Goal: Task Accomplishment & Management: Complete application form

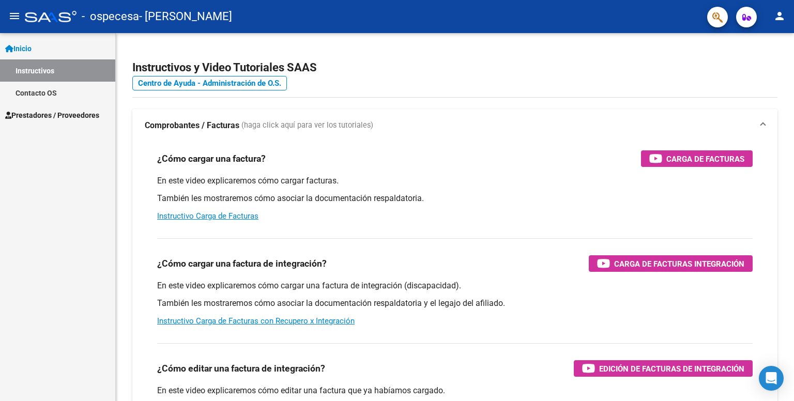
click at [70, 117] on span "Prestadores / Proveedores" at bounding box center [52, 115] width 94 height 11
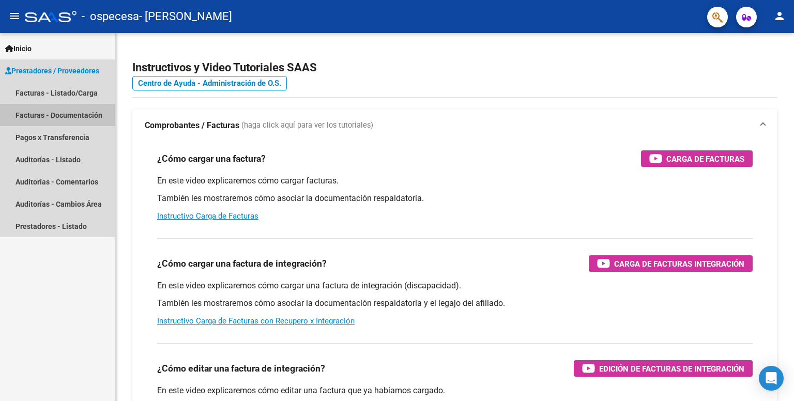
click at [88, 110] on link "Facturas - Documentación" at bounding box center [57, 115] width 115 height 22
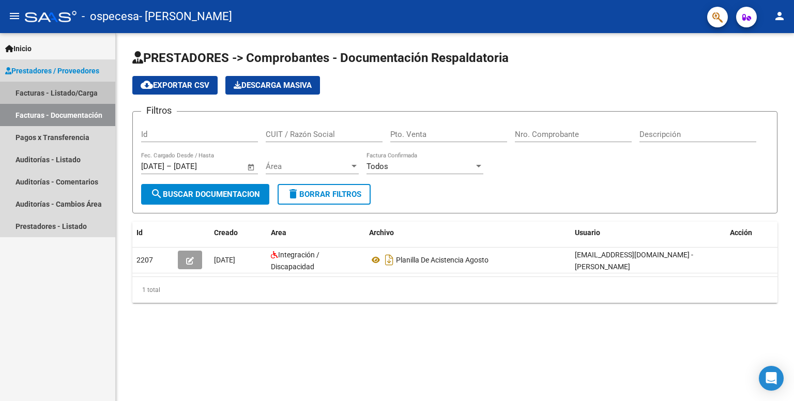
click at [91, 98] on link "Facturas - Listado/Carga" at bounding box center [57, 93] width 115 height 22
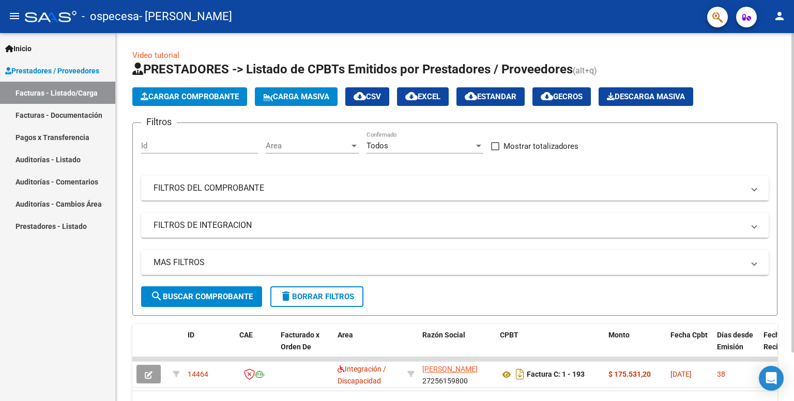
click at [212, 102] on button "Cargar Comprobante" at bounding box center [189, 96] width 115 height 19
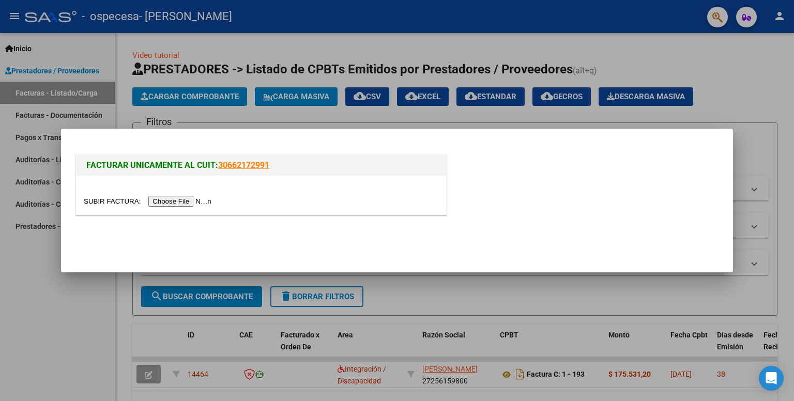
click at [182, 201] on input "file" at bounding box center [149, 201] width 131 height 11
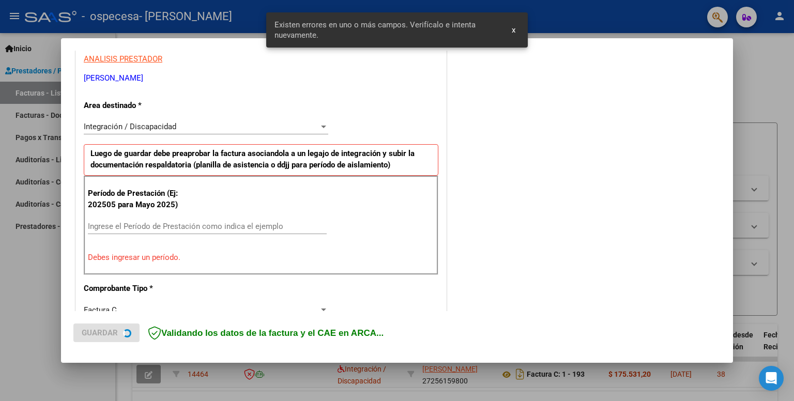
scroll to position [209, 0]
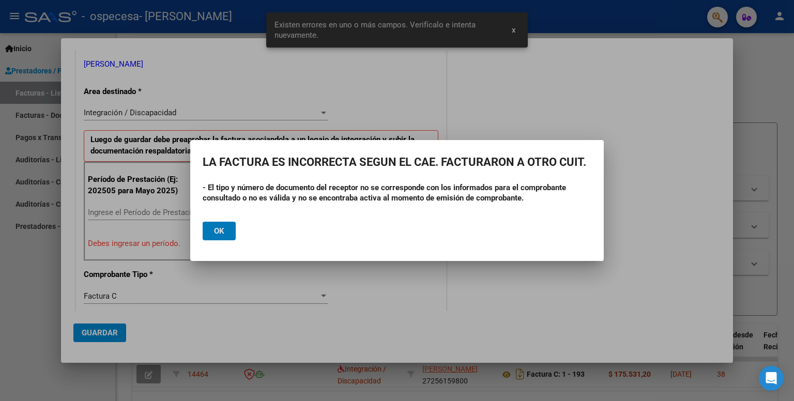
click at [234, 232] on button "Ok" at bounding box center [219, 231] width 33 height 19
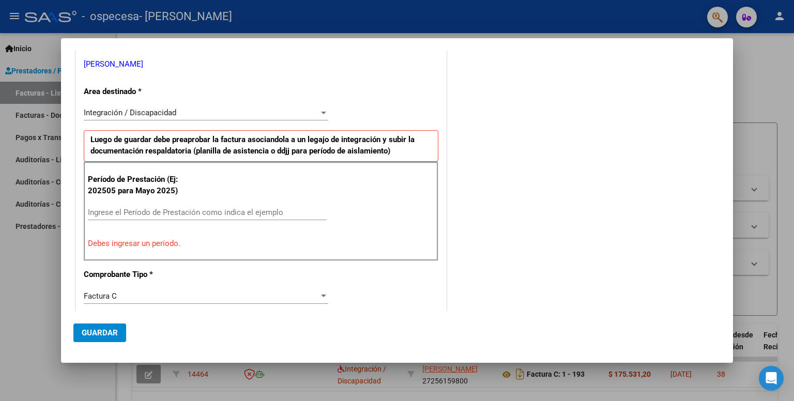
click at [170, 217] on div "Ingrese el Período de Prestación como indica el ejemplo" at bounding box center [207, 213] width 239 height 16
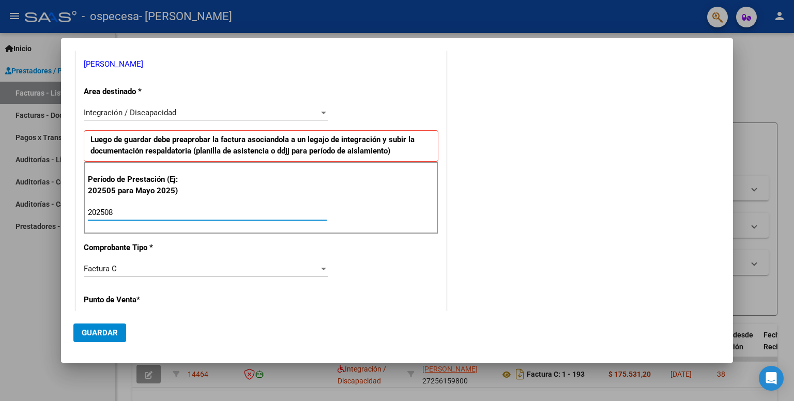
type input "202508"
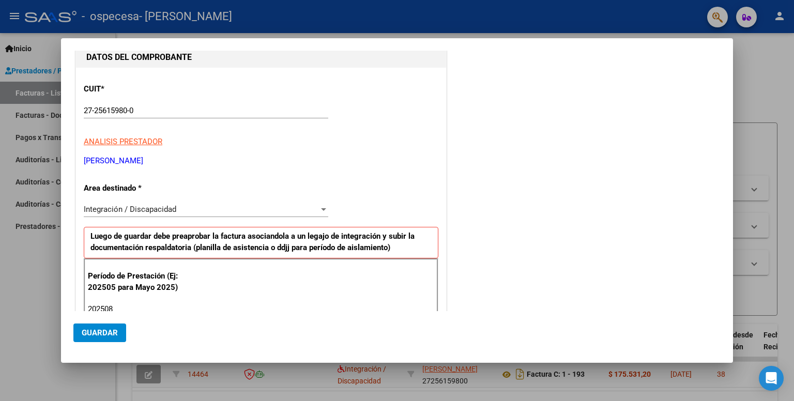
scroll to position [101, 0]
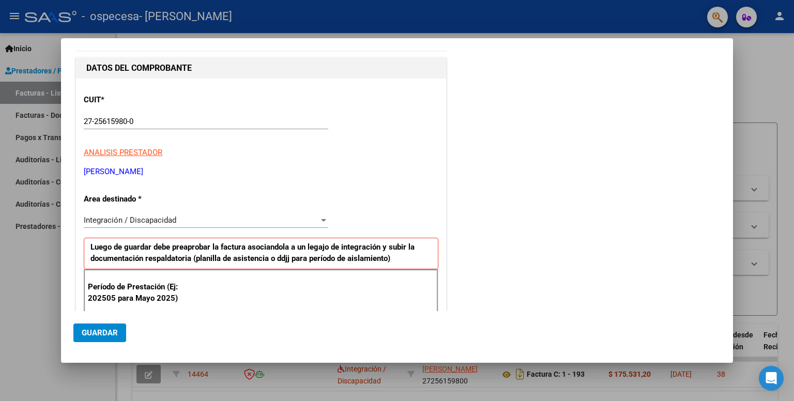
click at [221, 223] on div "Integración / Discapacidad" at bounding box center [201, 220] width 235 height 9
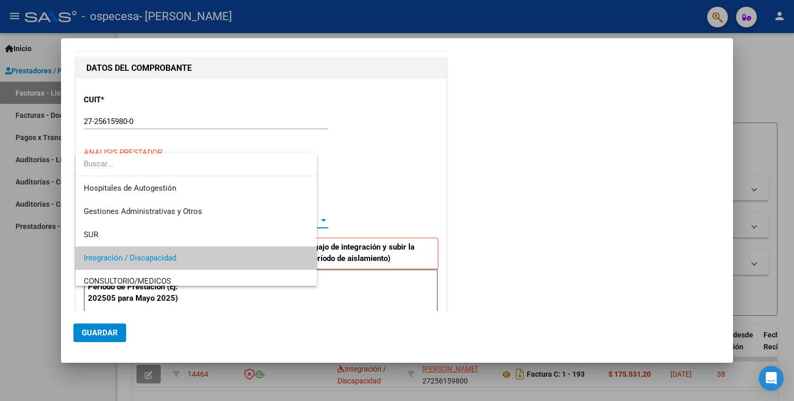
scroll to position [38, 0]
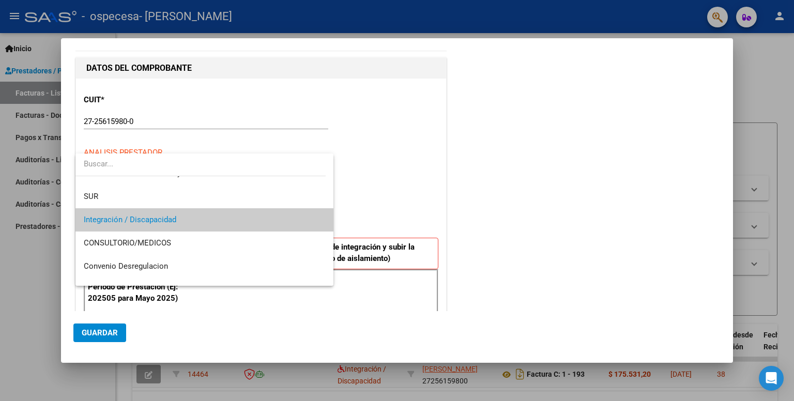
click at [282, 218] on span "Integración / Discapacidad" at bounding box center [205, 219] width 242 height 23
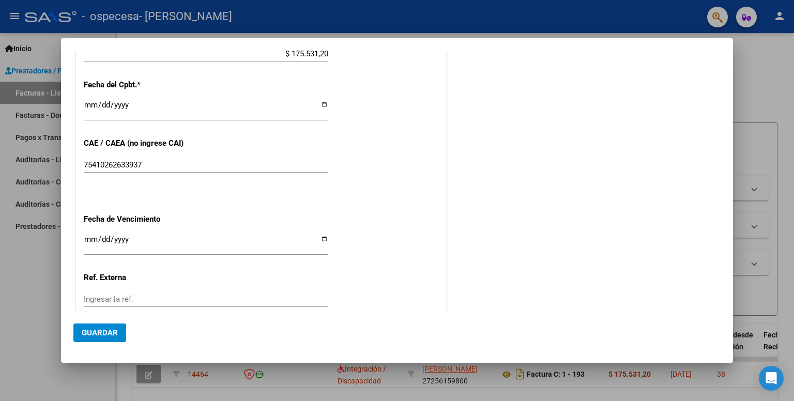
scroll to position [647, 0]
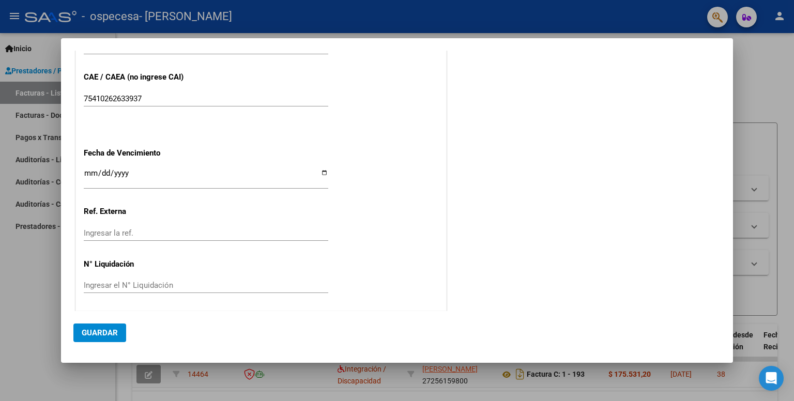
click at [110, 331] on span "Guardar" at bounding box center [100, 332] width 36 height 9
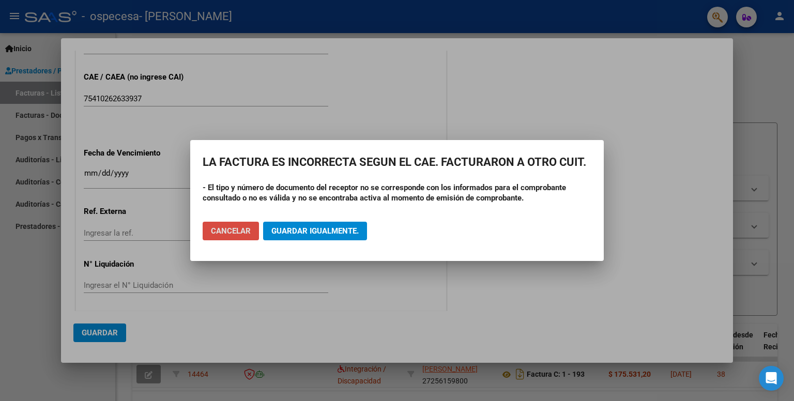
click at [233, 230] on span "Cancelar" at bounding box center [231, 230] width 40 height 9
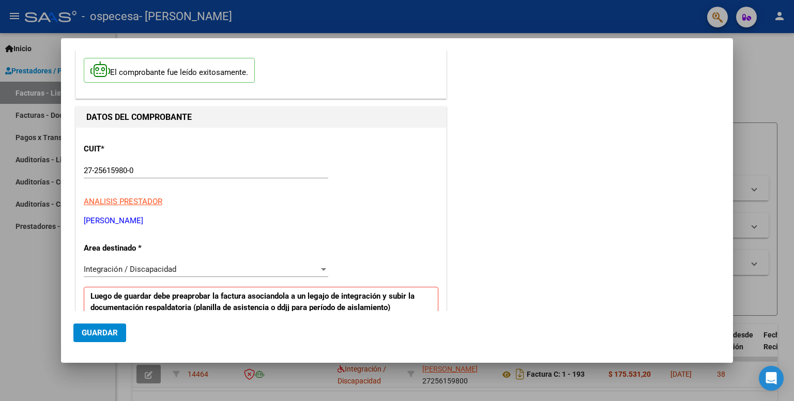
scroll to position [0, 0]
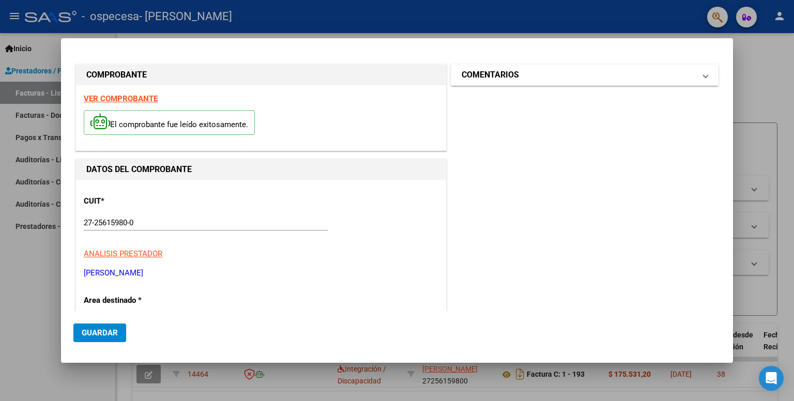
click at [703, 71] on mat-expansion-panel-header "COMENTARIOS" at bounding box center [584, 75] width 267 height 21
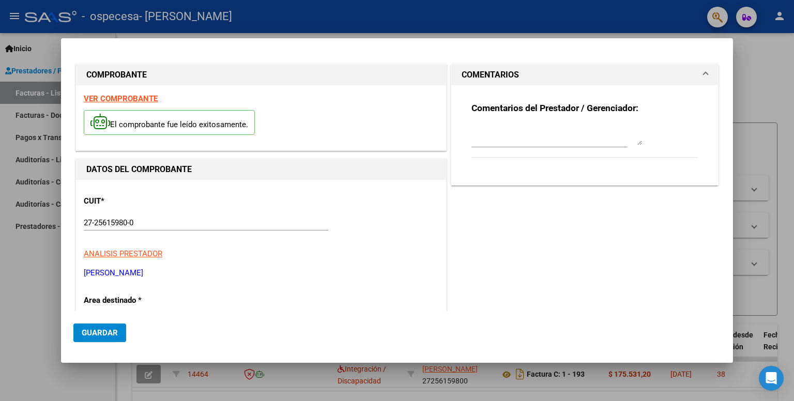
click at [598, 129] on textarea at bounding box center [556, 135] width 171 height 21
click at [590, 137] on textarea at bounding box center [556, 135] width 171 height 21
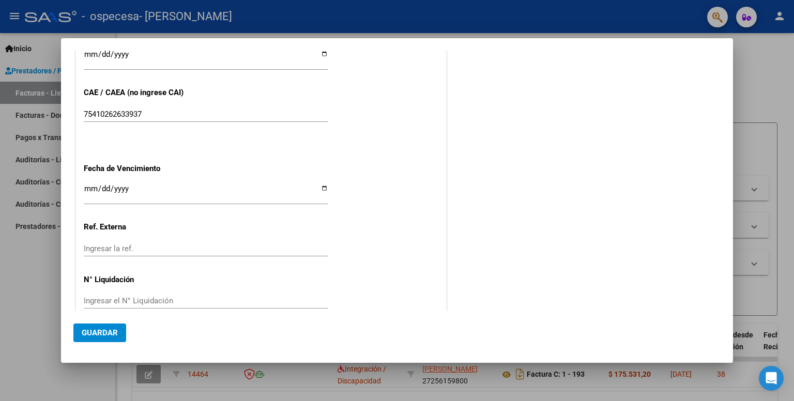
scroll to position [647, 0]
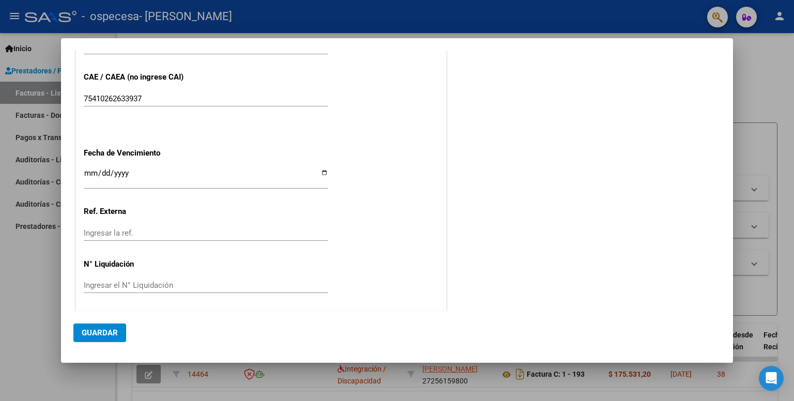
click at [315, 174] on input "Ingresar la fecha" at bounding box center [206, 177] width 245 height 17
click at [322, 173] on input "Ingresar la fecha" at bounding box center [206, 177] width 245 height 17
type input "[DATE]"
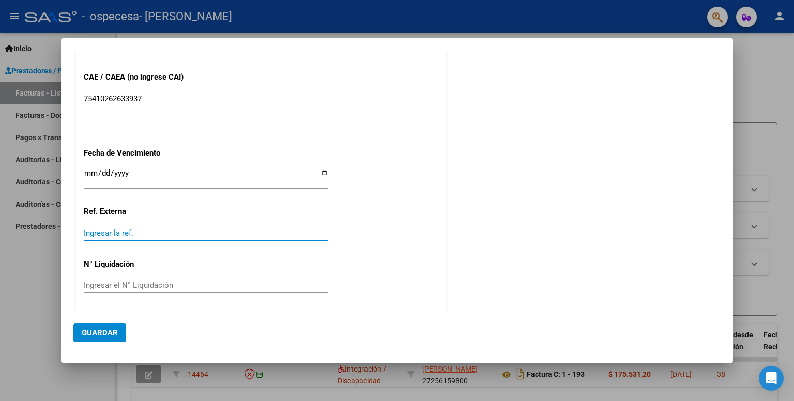
click at [124, 231] on input "Ingresar la ref." at bounding box center [206, 232] width 245 height 9
click at [110, 336] on span "Guardar" at bounding box center [100, 332] width 36 height 9
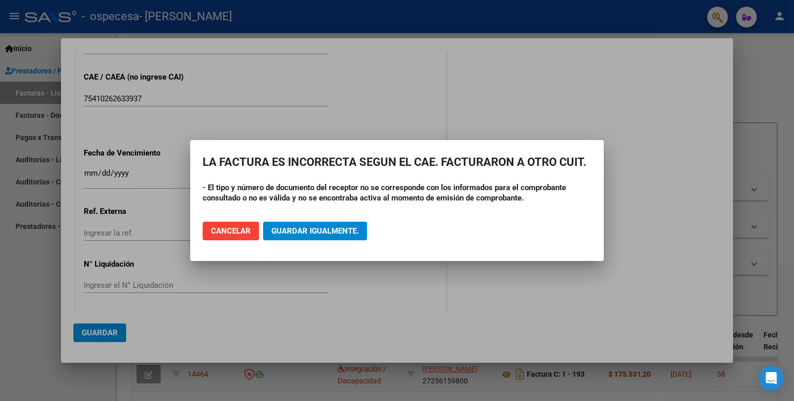
drag, startPoint x: 300, startPoint y: 182, endPoint x: 323, endPoint y: 198, distance: 28.0
click at [323, 198] on strong "- El tipo y número de documento del receptor no se corresponde con los informad…" at bounding box center [384, 193] width 363 height 20
click at [243, 231] on span "Cancelar" at bounding box center [231, 230] width 40 height 9
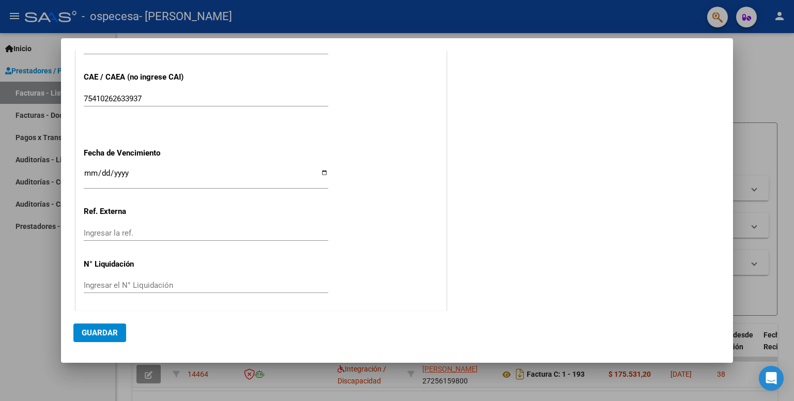
scroll to position [0, 0]
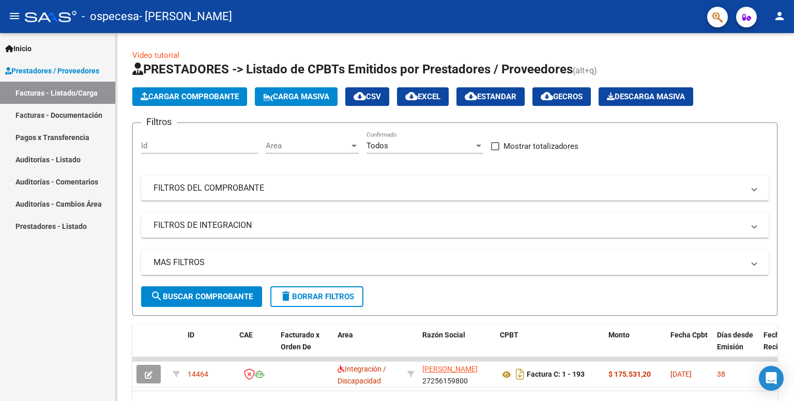
click at [62, 131] on link "Pagos x Transferencia" at bounding box center [57, 137] width 115 height 22
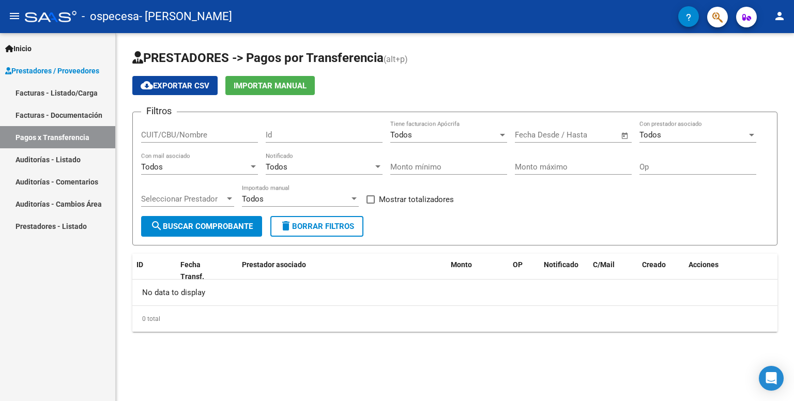
click at [103, 115] on link "Facturas - Documentación" at bounding box center [57, 115] width 115 height 22
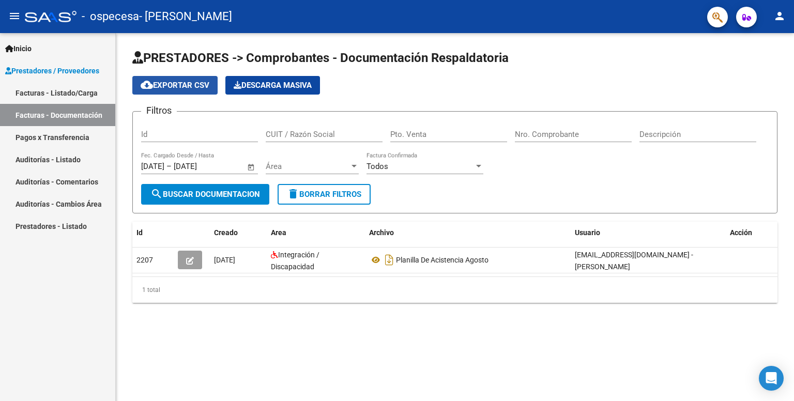
click at [167, 85] on span "cloud_download Exportar CSV" at bounding box center [175, 85] width 69 height 9
drag, startPoint x: 319, startPoint y: 86, endPoint x: 279, endPoint y: 172, distance: 95.3
click at [279, 172] on app-list-header "PRESTADORES -> Comprobantes - Documentación Respaldatoria cloud_download Export…" at bounding box center [454, 132] width 645 height 164
drag, startPoint x: 236, startPoint y: 186, endPoint x: 384, endPoint y: 201, distance: 148.7
click at [384, 201] on form "Filtros Id CUIT / Razón Social Pto. Venta Nro. Comprobante Descripción [DATE] […" at bounding box center [454, 162] width 645 height 102
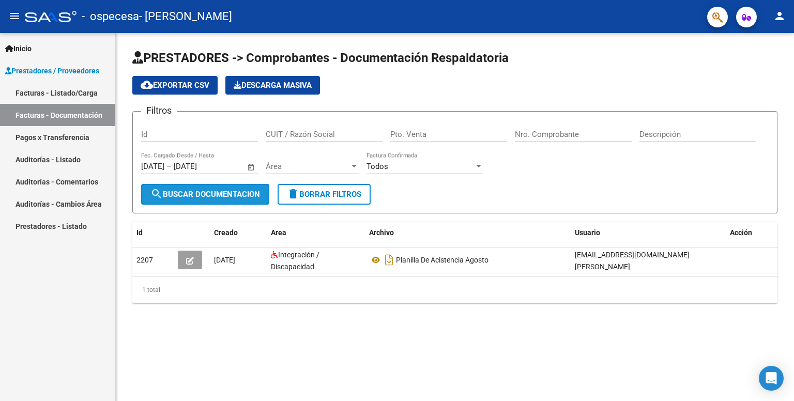
drag, startPoint x: 248, startPoint y: 189, endPoint x: 258, endPoint y: 189, distance: 10.3
click at [258, 190] on span "search Buscar Documentacion" at bounding box center [205, 194] width 110 height 9
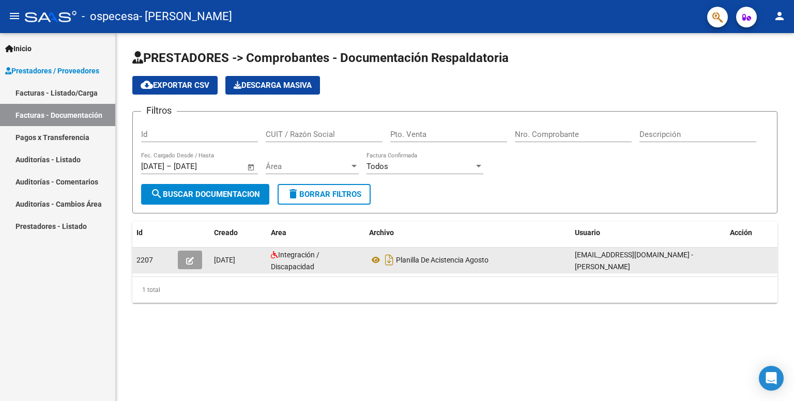
click at [682, 257] on span "[EMAIL_ADDRESS][DOMAIN_NAME] - [PERSON_NAME]" at bounding box center [634, 261] width 118 height 20
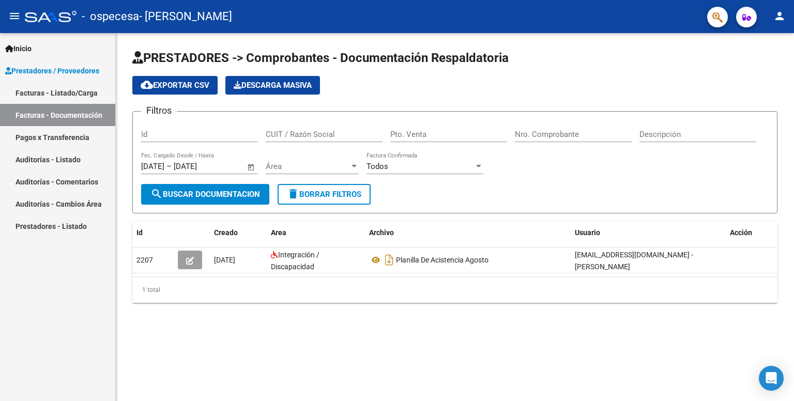
click at [75, 45] on link "Inicio" at bounding box center [57, 48] width 115 height 22
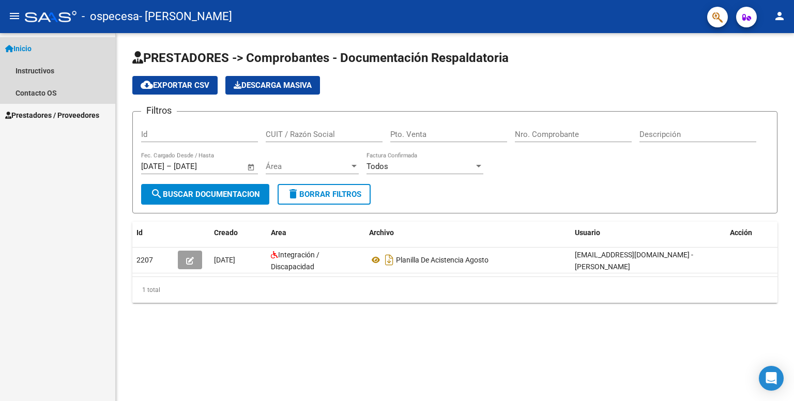
click at [32, 53] on span "Inicio" at bounding box center [18, 48] width 26 height 11
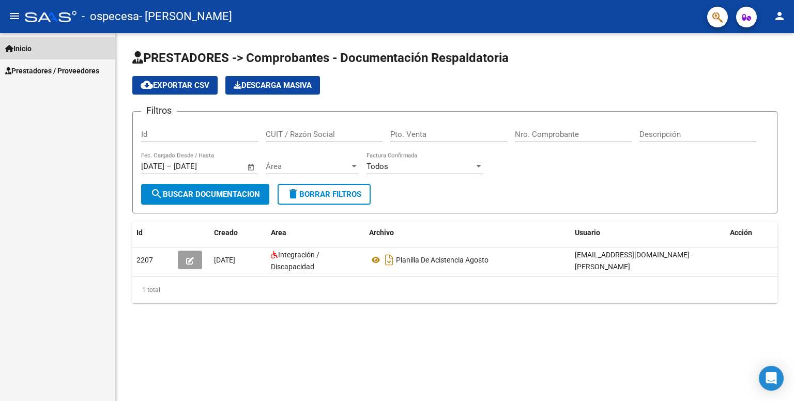
click at [41, 58] on link "Inicio" at bounding box center [57, 48] width 115 height 22
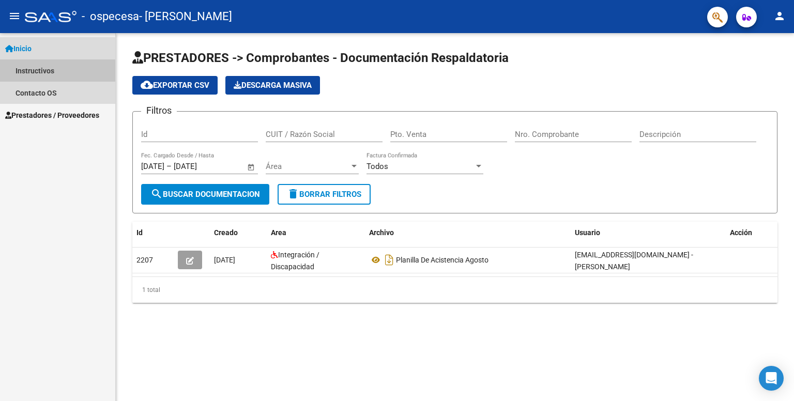
drag, startPoint x: 45, startPoint y: 69, endPoint x: 32, endPoint y: 74, distance: 14.4
click at [32, 74] on link "Instructivos" at bounding box center [57, 70] width 115 height 22
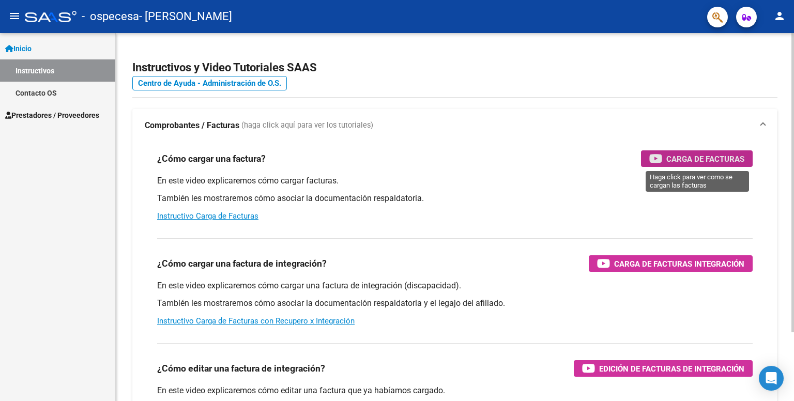
click at [715, 157] on span "Carga de Facturas" at bounding box center [705, 159] width 78 height 13
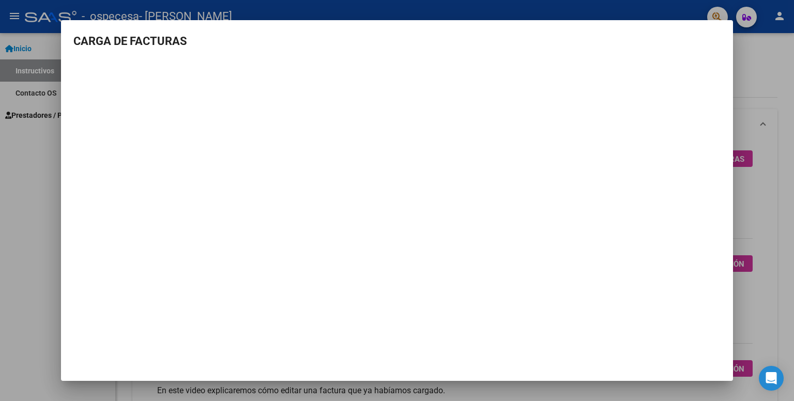
click at [0, 240] on div at bounding box center [397, 200] width 794 height 401
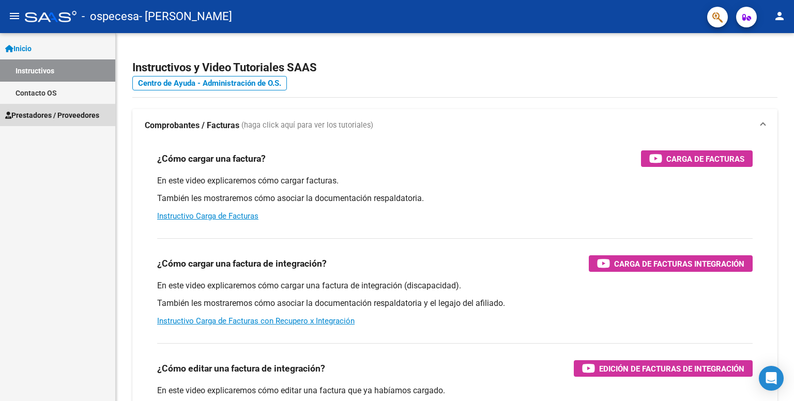
click at [27, 113] on span "Prestadores / Proveedores" at bounding box center [52, 115] width 94 height 11
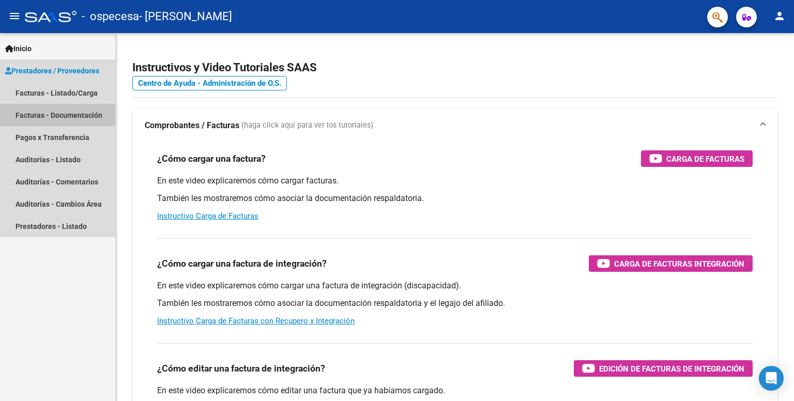
click at [63, 123] on link "Facturas - Documentación" at bounding box center [57, 115] width 115 height 22
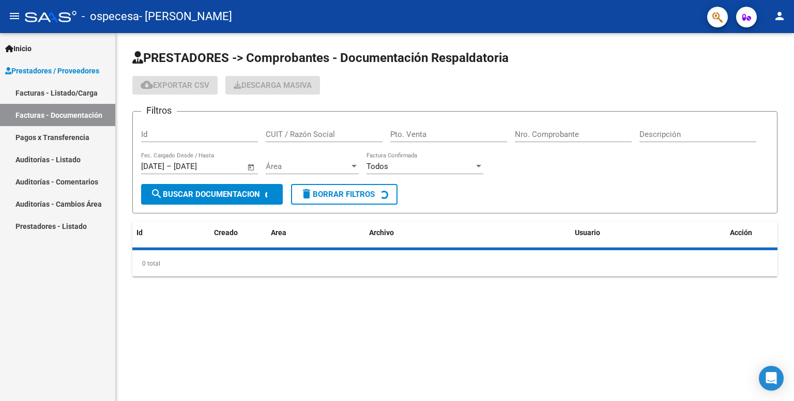
click at [71, 79] on link "Prestadores / Proveedores" at bounding box center [57, 70] width 115 height 22
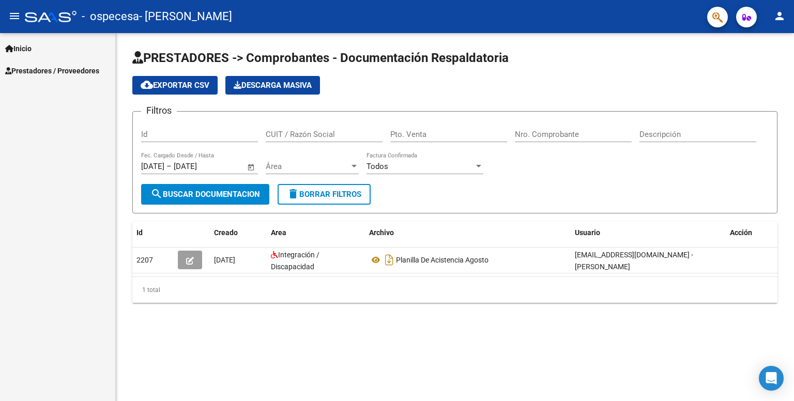
click at [74, 86] on div "Inicio Instructivos Contacto OS Prestadores / Proveedores Facturas - Listado/Ca…" at bounding box center [57, 217] width 115 height 368
click at [77, 69] on span "Prestadores / Proveedores" at bounding box center [52, 70] width 94 height 11
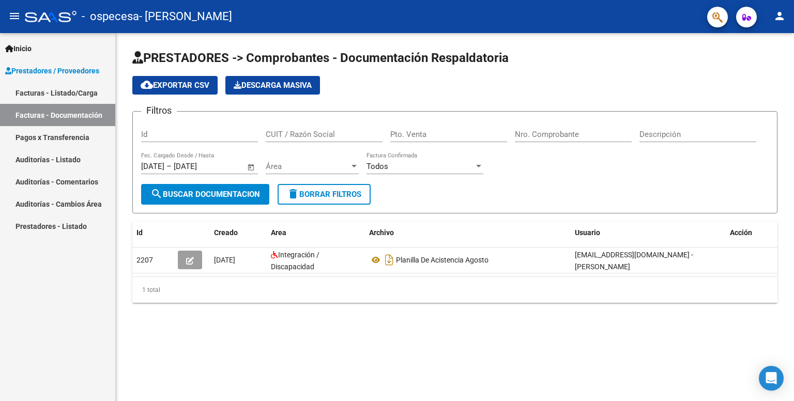
click at [78, 82] on link "Facturas - Listado/Carga" at bounding box center [57, 93] width 115 height 22
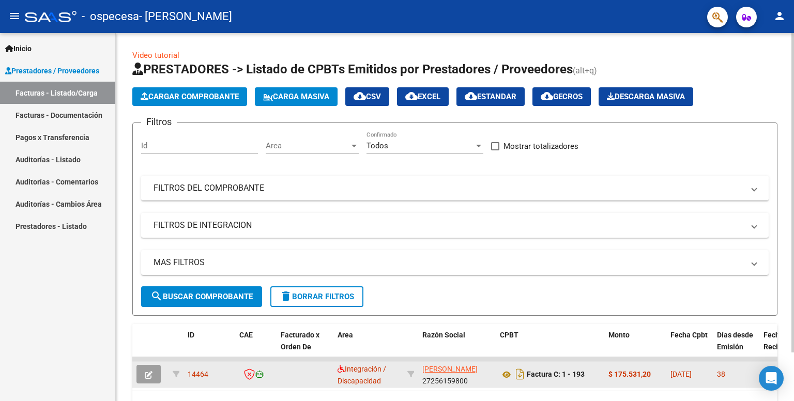
click at [153, 368] on button "button" at bounding box center [148, 374] width 24 height 19
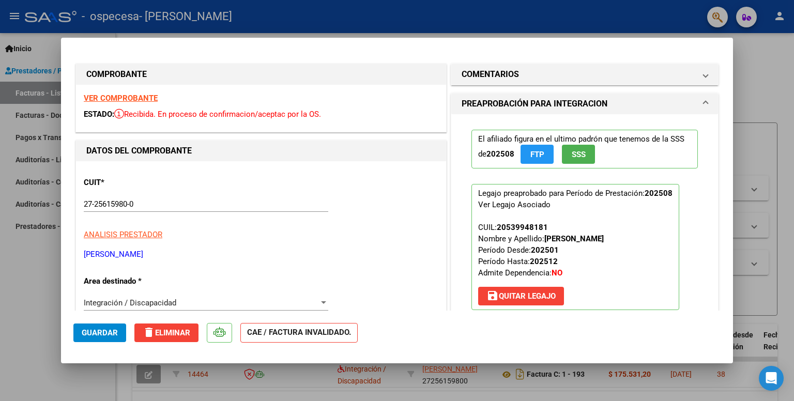
click at [180, 331] on span "delete Eliminar" at bounding box center [167, 332] width 48 height 9
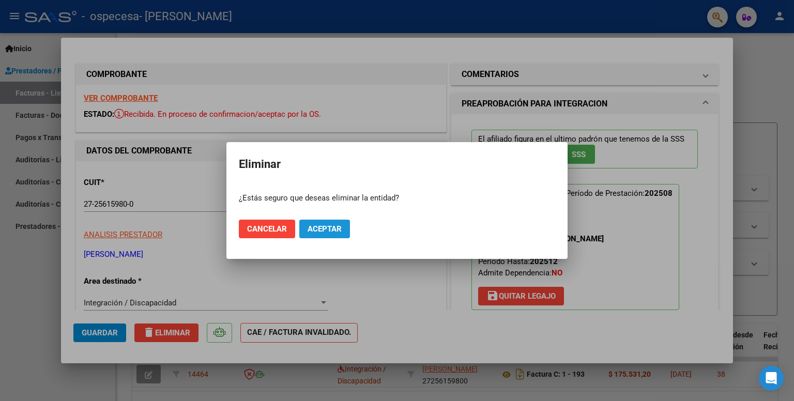
click at [323, 232] on span "Aceptar" at bounding box center [325, 228] width 34 height 9
type input "$ 0,00"
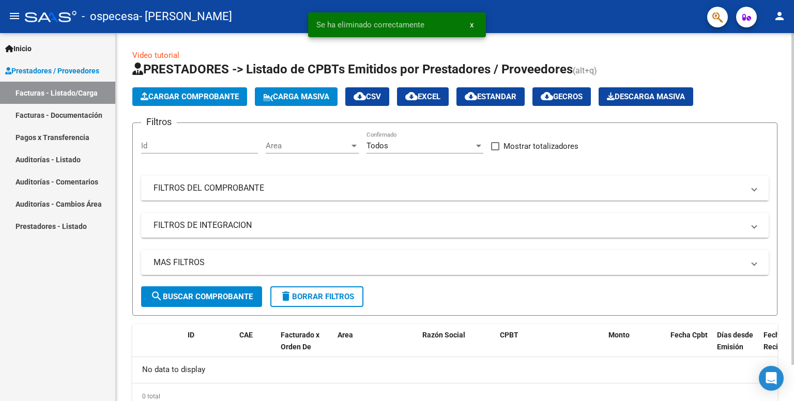
click at [196, 84] on app-list-header "PRESTADORES -> Listado de CPBTs Emitidos por Prestadores / Proveedores (alt+q) …" at bounding box center [454, 188] width 645 height 255
click at [197, 90] on button "Cargar Comprobante" at bounding box center [189, 96] width 115 height 19
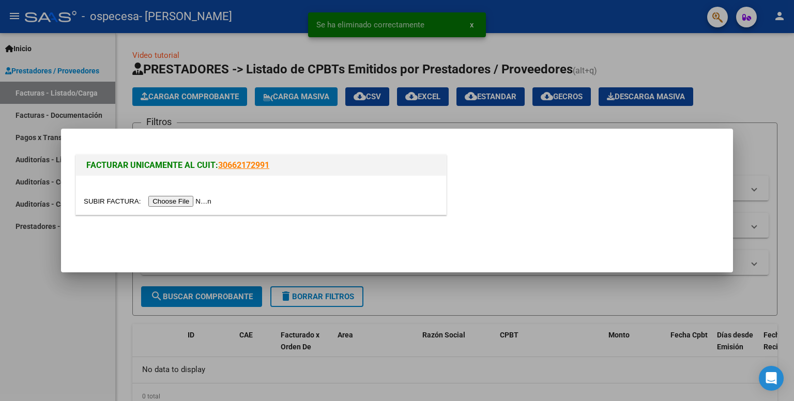
click at [160, 199] on input "file" at bounding box center [149, 201] width 131 height 11
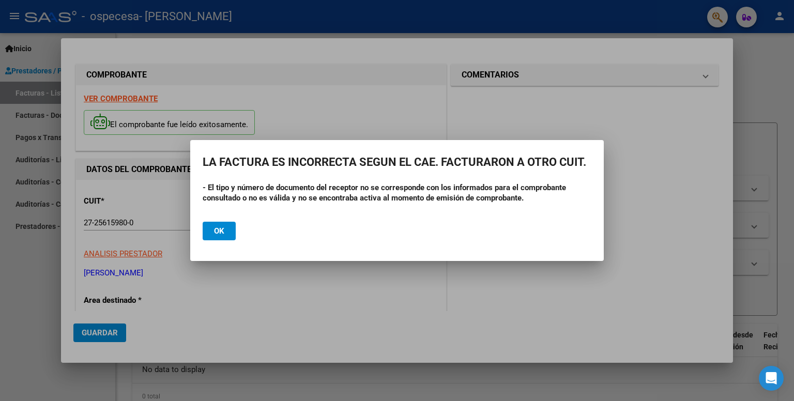
drag, startPoint x: 318, startPoint y: 187, endPoint x: 521, endPoint y: 208, distance: 203.8
click at [521, 208] on div "- El tipo y número de documento del receptor no se corresponde con los informad…" at bounding box center [397, 197] width 389 height 31
click at [217, 225] on button "Ok" at bounding box center [219, 231] width 33 height 19
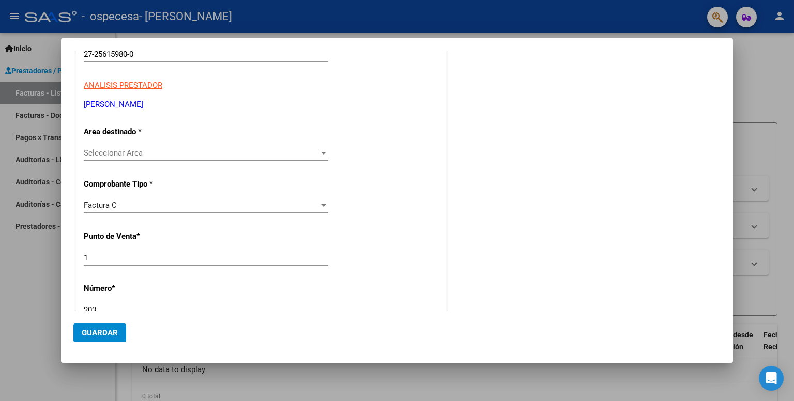
scroll to position [197, 0]
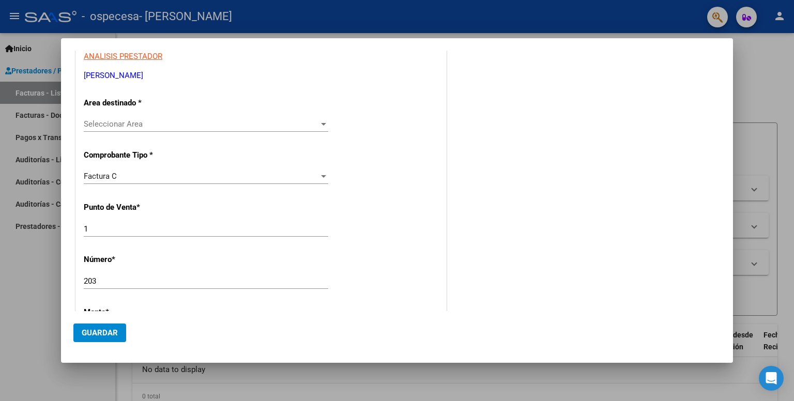
click at [281, 119] on span "Seleccionar Area" at bounding box center [201, 123] width 235 height 9
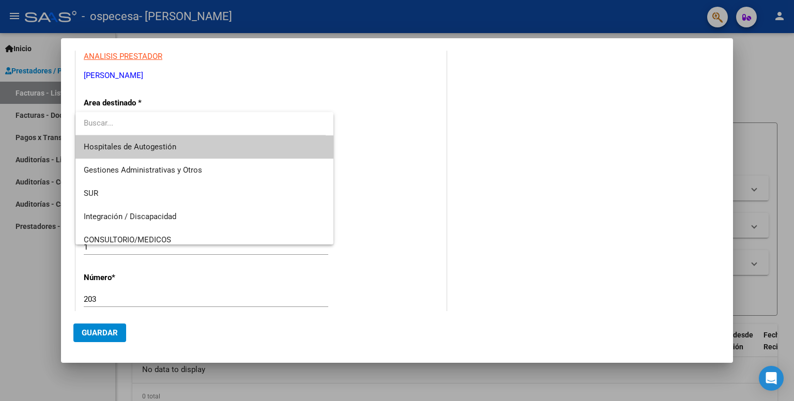
drag, startPoint x: 334, startPoint y: 143, endPoint x: 334, endPoint y: 158, distance: 15.0
click at [334, 158] on div at bounding box center [397, 200] width 794 height 401
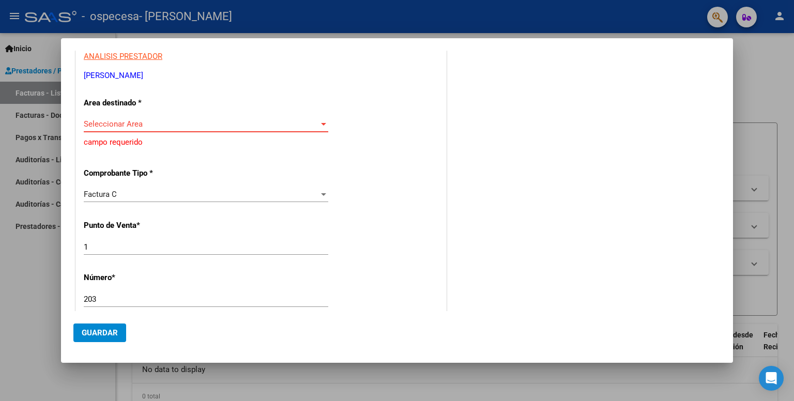
click at [309, 124] on span "Seleccionar Area" at bounding box center [201, 123] width 235 height 9
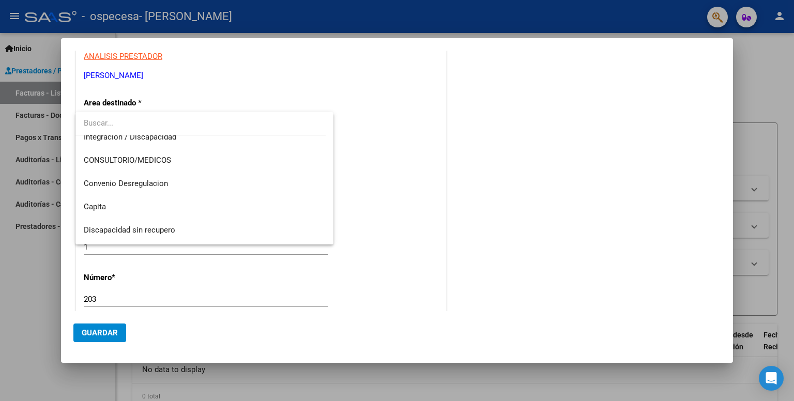
scroll to position [73, 0]
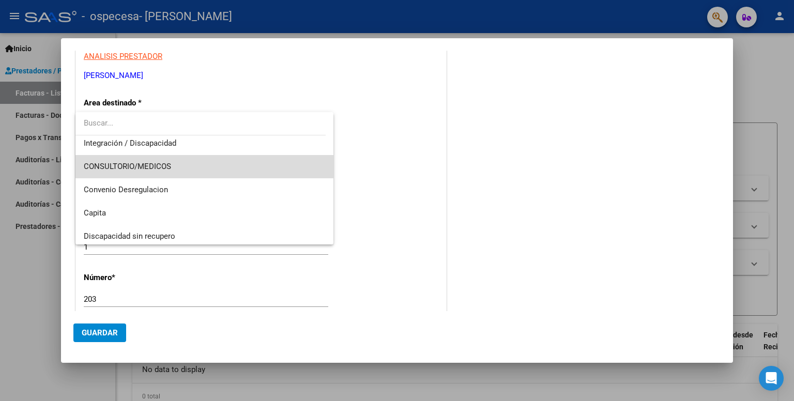
click at [325, 174] on mat-option "CONSULTORIO/MEDICOS" at bounding box center [204, 166] width 258 height 23
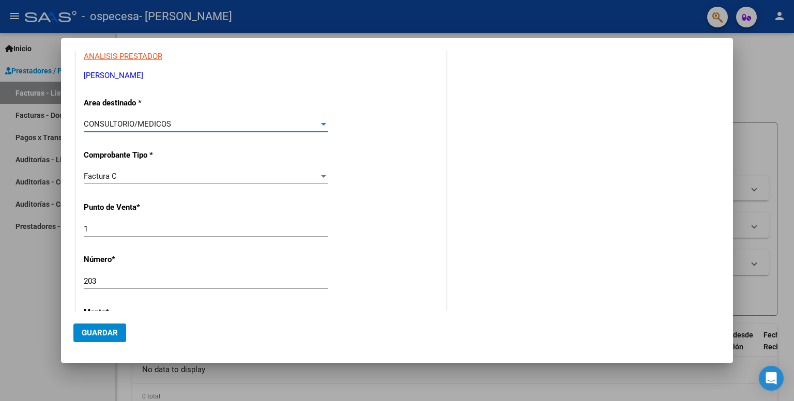
click at [269, 116] on div "CONSULTORIO/MEDICOS Seleccionar Area" at bounding box center [206, 124] width 245 height 16
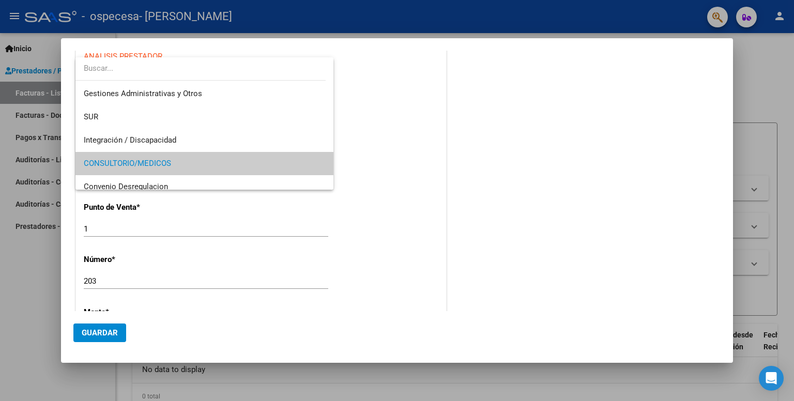
scroll to position [0, 0]
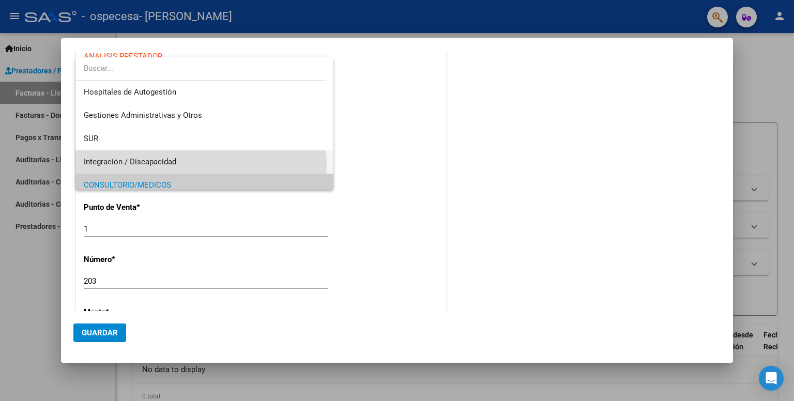
click at [185, 166] on span "Integración / Discapacidad" at bounding box center [205, 161] width 242 height 23
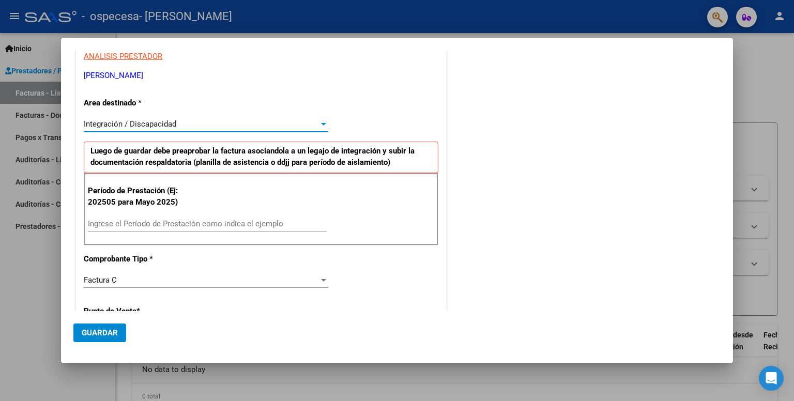
click at [200, 220] on input "Ingrese el Período de Prestación como indica el ejemplo" at bounding box center [207, 223] width 239 height 9
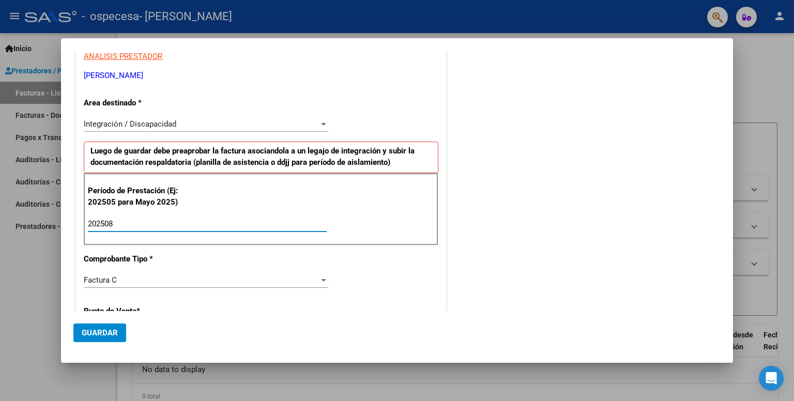
type input "202508"
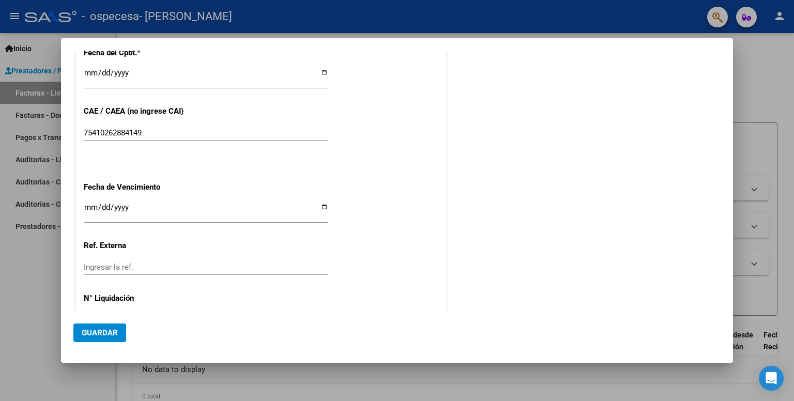
scroll to position [647, 0]
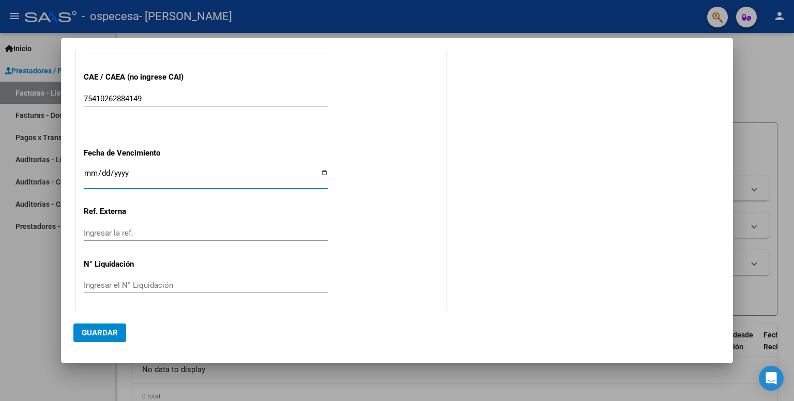
click at [316, 172] on input "Ingresar la fecha" at bounding box center [206, 177] width 245 height 17
click at [321, 173] on input "Ingresar la fecha" at bounding box center [206, 177] width 245 height 17
type input "[DATE]"
click at [105, 329] on span "Guardar" at bounding box center [100, 332] width 36 height 9
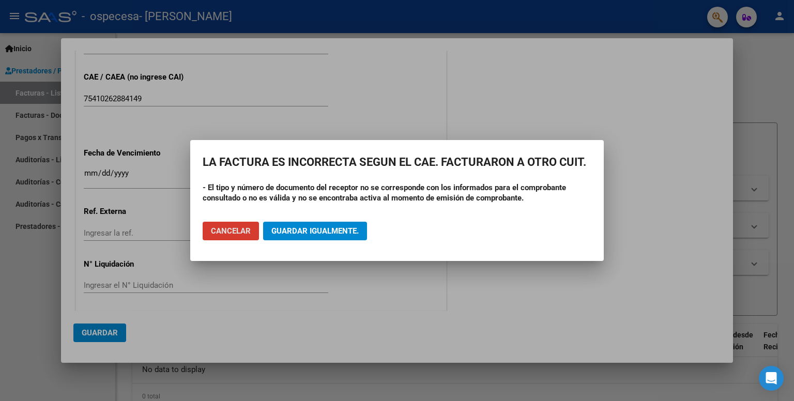
click at [312, 223] on button "Guardar igualmente." at bounding box center [315, 231] width 104 height 19
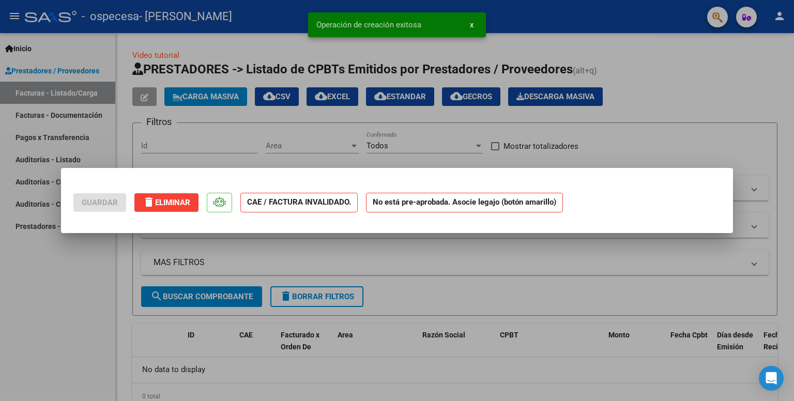
scroll to position [0, 0]
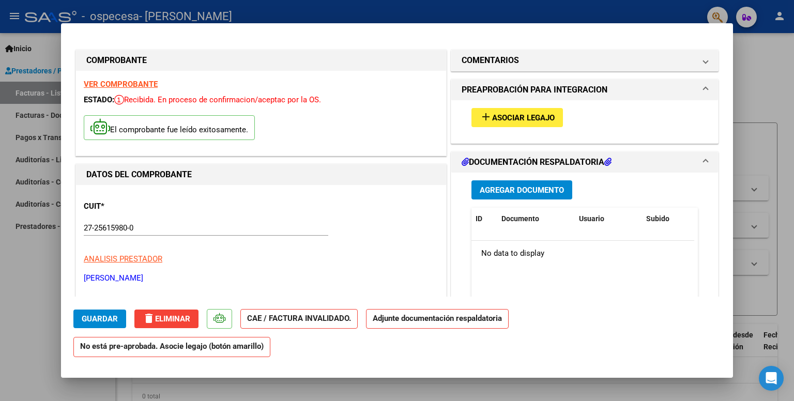
click at [503, 191] on span "Agregar Documento" at bounding box center [522, 190] width 84 height 9
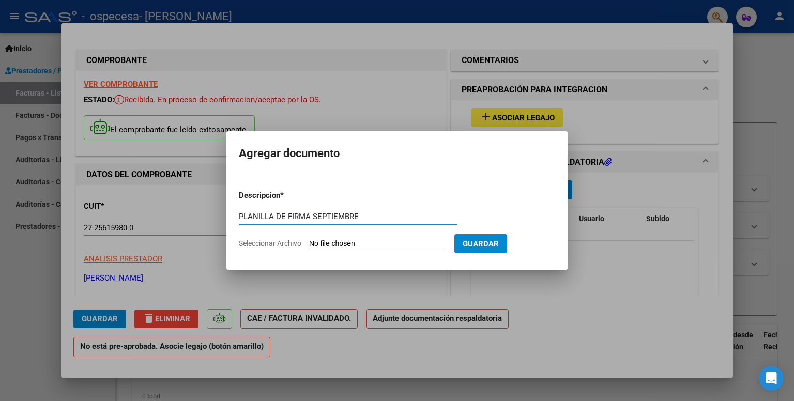
type input "PLANILLA DE FIRMA SEPTIEMBRE"
click at [394, 239] on app-file-uploader "Seleccionar Archivo" at bounding box center [347, 243] width 216 height 9
click at [445, 240] on input "Seleccionar Archivo" at bounding box center [377, 244] width 137 height 10
type input "C:\fakepath\PF [PERSON_NAME].pdf"
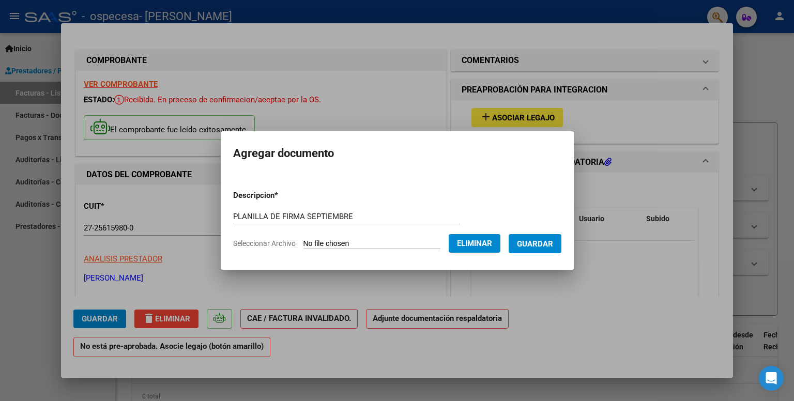
click at [532, 240] on span "Guardar" at bounding box center [535, 243] width 36 height 9
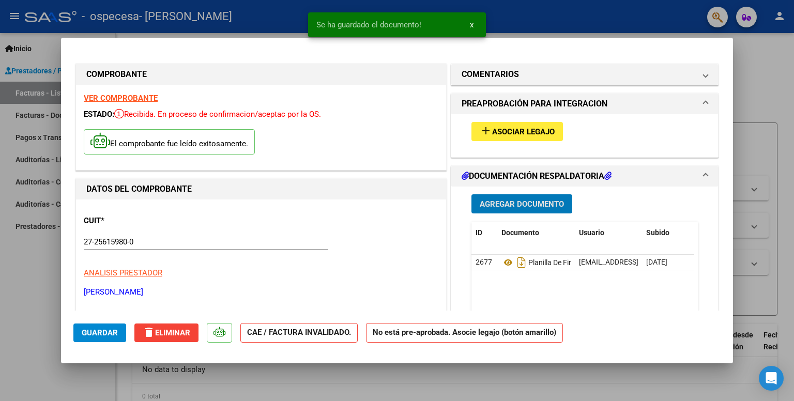
drag, startPoint x: 503, startPoint y: 123, endPoint x: 497, endPoint y: 121, distance: 5.8
click at [497, 122] on button "add Asociar Legajo" at bounding box center [517, 131] width 92 height 19
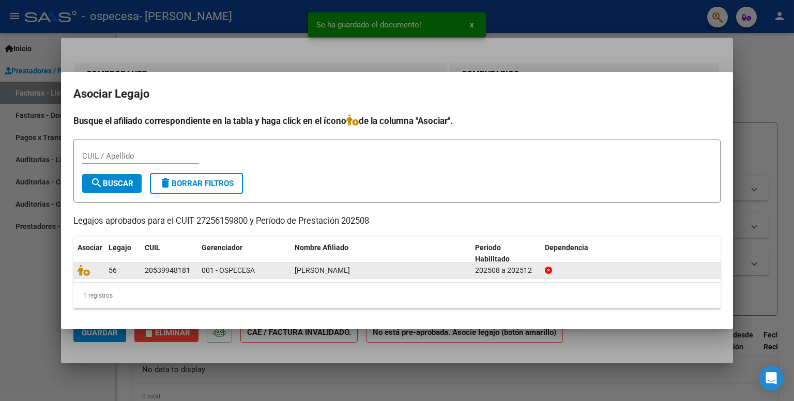
click at [291, 271] on datatable-body-cell "[PERSON_NAME]" at bounding box center [381, 271] width 180 height 16
click at [78, 269] on icon at bounding box center [84, 270] width 12 height 11
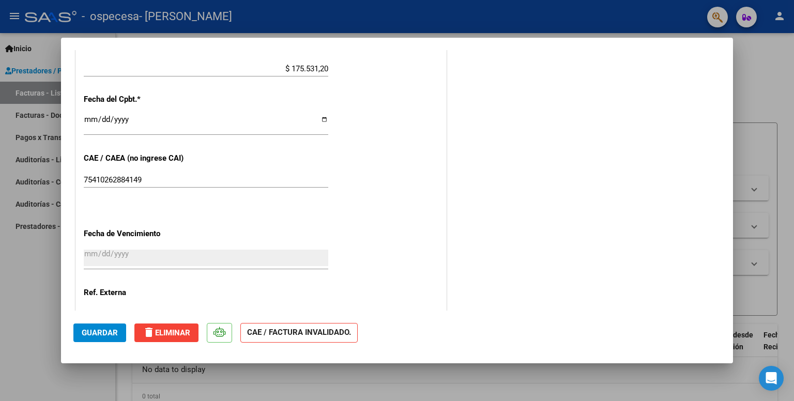
scroll to position [575, 0]
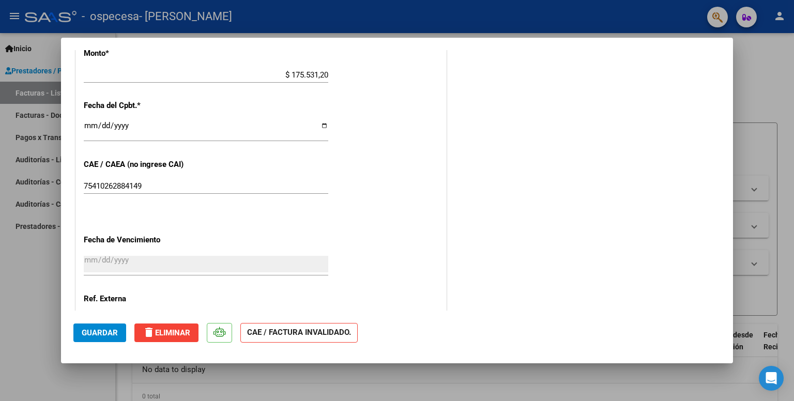
click at [227, 195] on div "75410262884149 Ingresar el CAE o CAEA (no ingrese CAI)" at bounding box center [206, 190] width 245 height 25
drag, startPoint x: 216, startPoint y: 187, endPoint x: 84, endPoint y: 205, distance: 133.1
click at [84, 205] on div "CUIT * 27-25615980-0 Ingresar CUIT ANALISIS PRESTADOR [PERSON_NAME] [PERSON_NAM…" at bounding box center [261, 11] width 370 height 773
click at [254, 300] on div "CUIT * 27-25615980-0 Ingresar CUIT ANALISIS PRESTADOR [PERSON_NAME] [PERSON_NAM…" at bounding box center [261, 11] width 370 height 773
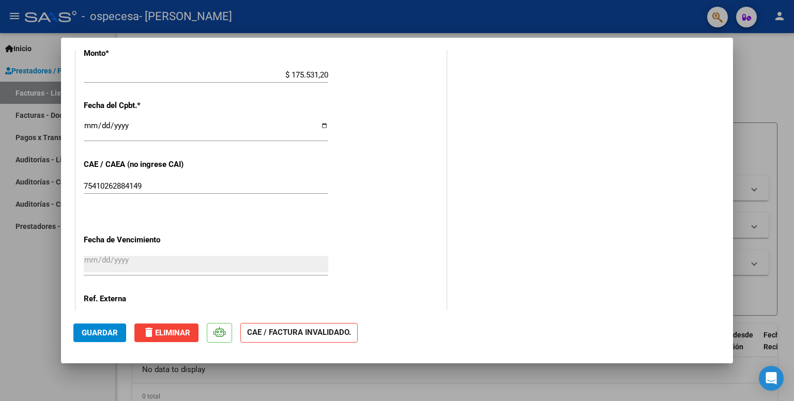
click at [95, 333] on span "Guardar" at bounding box center [100, 332] width 36 height 9
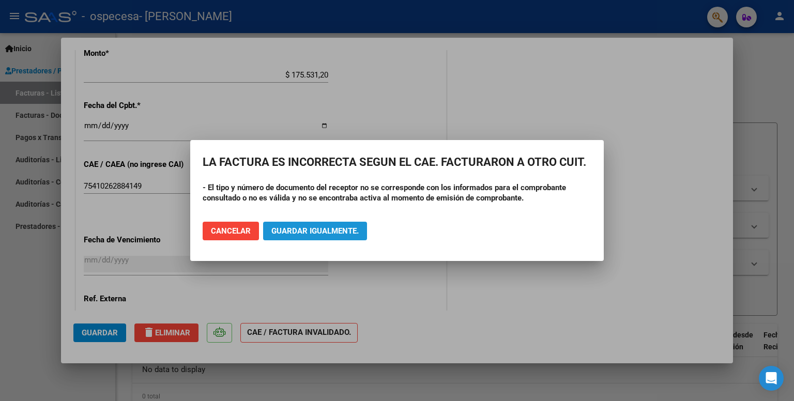
click at [333, 231] on span "Guardar igualmente." at bounding box center [314, 230] width 87 height 9
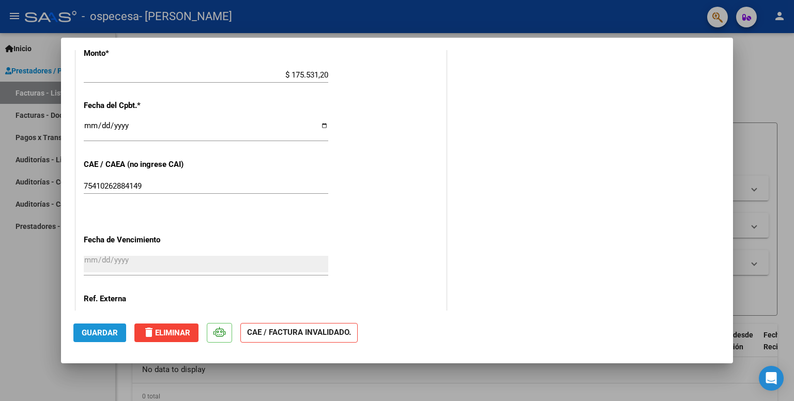
click at [98, 330] on span "Guardar" at bounding box center [100, 332] width 36 height 9
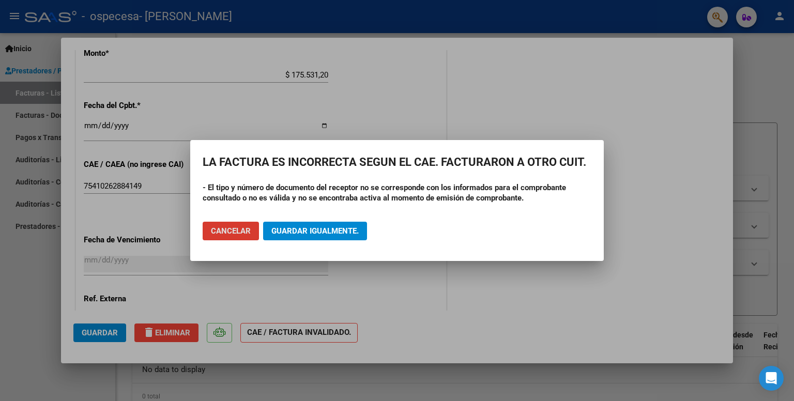
click at [334, 230] on span "Guardar igualmente." at bounding box center [314, 230] width 87 height 9
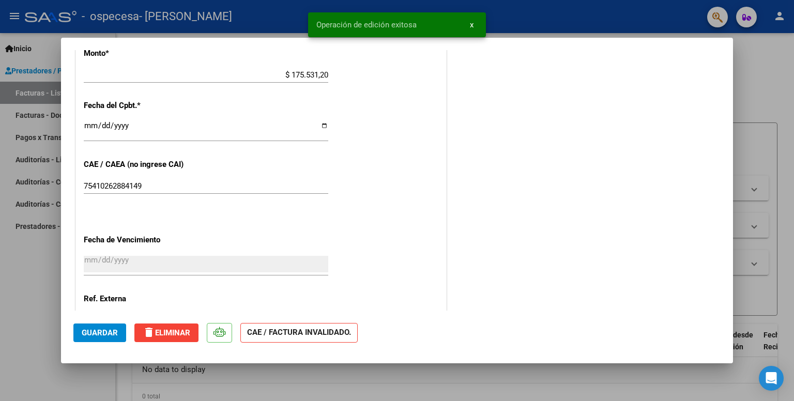
click at [789, 95] on div at bounding box center [397, 200] width 794 height 401
type input "$ 0,00"
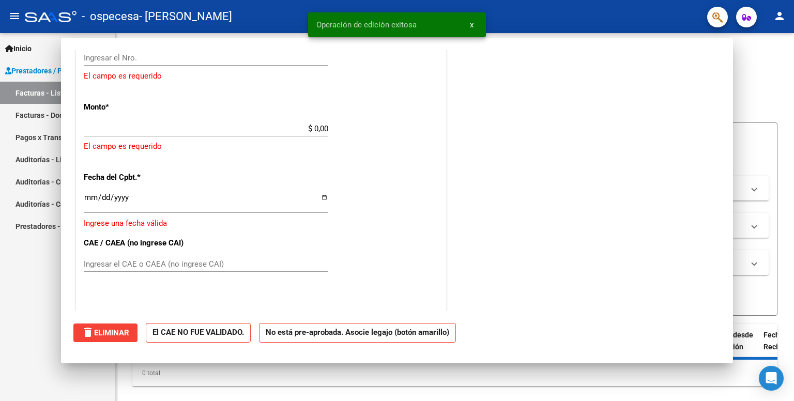
scroll to position [0, 0]
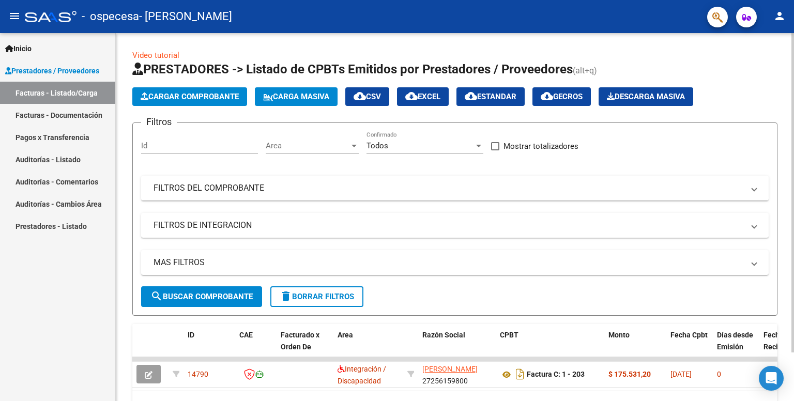
click at [173, 99] on span "Cargar Comprobante" at bounding box center [190, 96] width 98 height 9
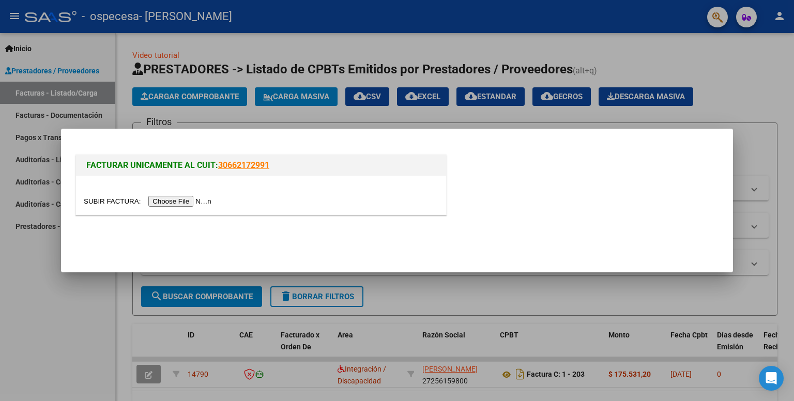
click at [188, 202] on input "file" at bounding box center [149, 201] width 131 height 11
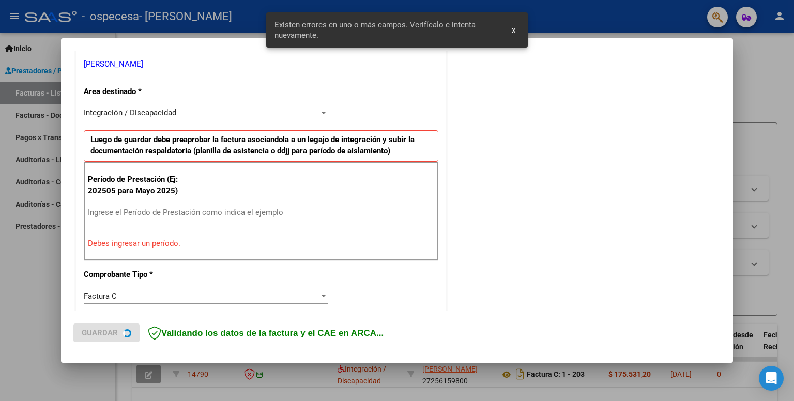
scroll to position [209, 0]
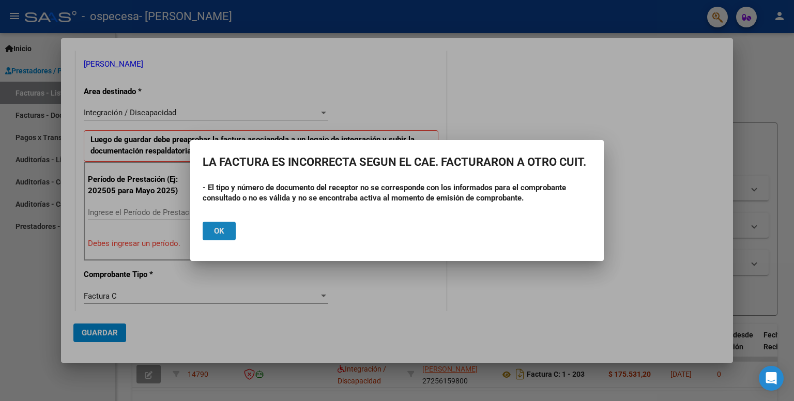
click at [222, 231] on span "Ok" at bounding box center [219, 230] width 10 height 9
